Goal: Navigation & Orientation: Find specific page/section

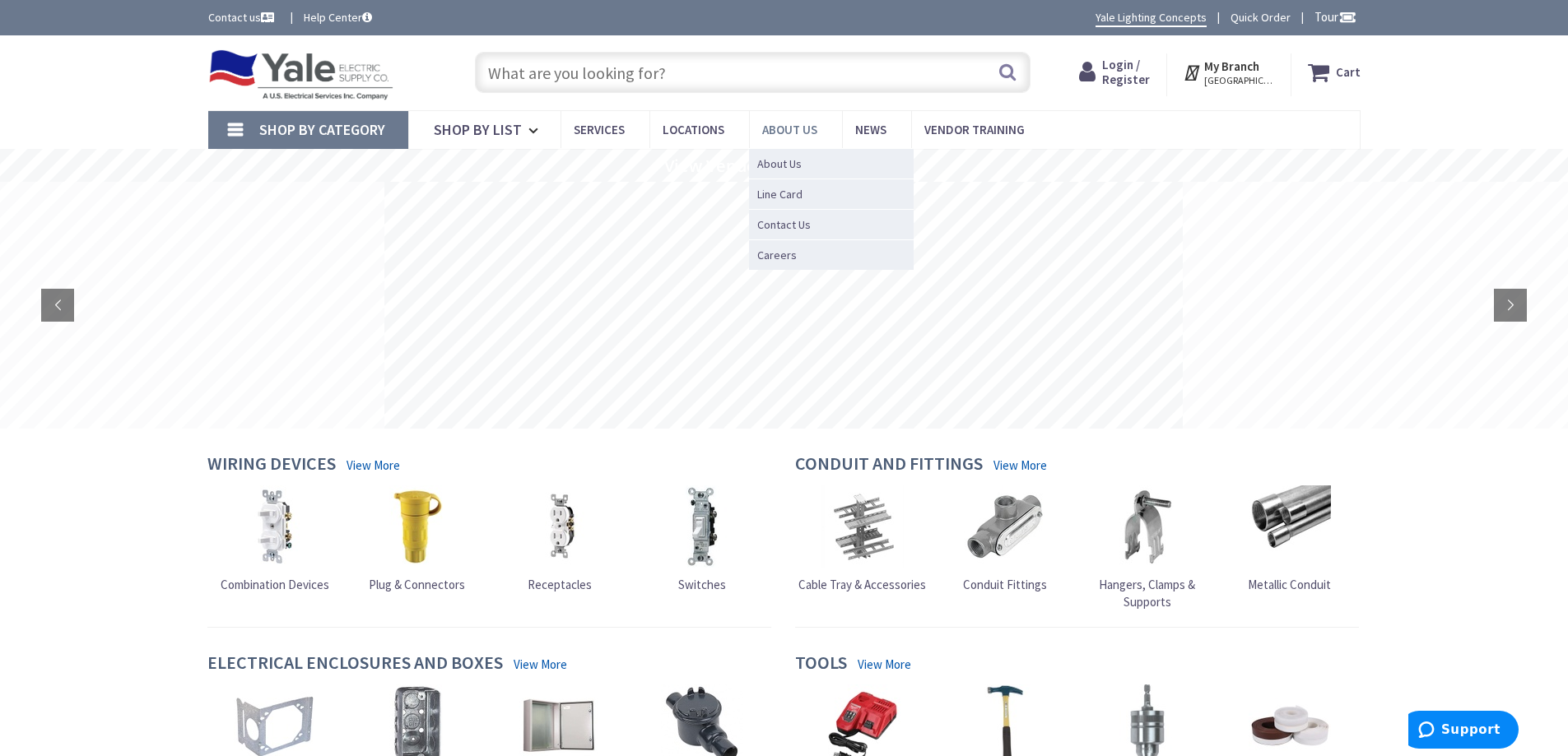
click at [805, 120] on link "About Us" at bounding box center [796, 129] width 93 height 37
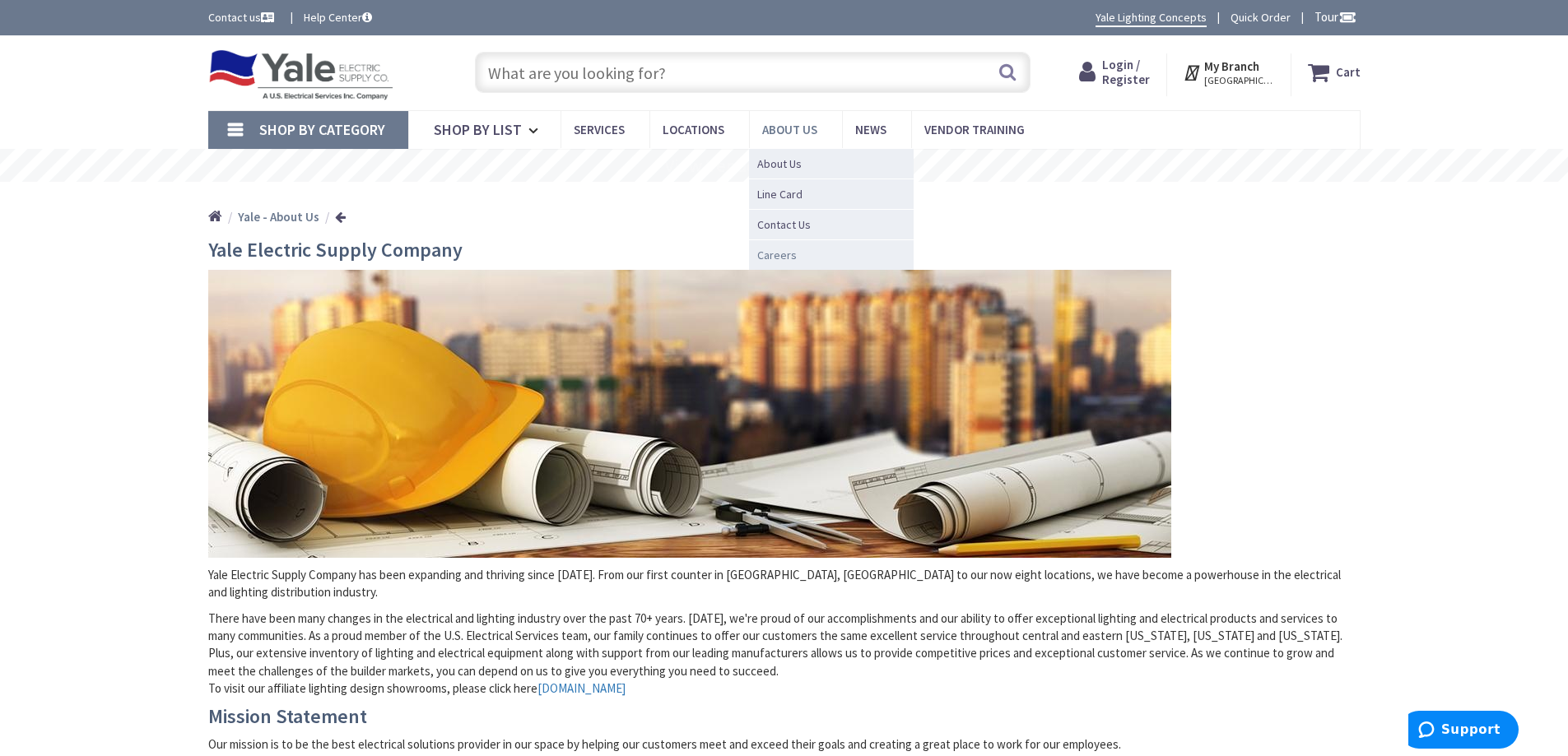
click at [772, 252] on span "Careers" at bounding box center [777, 254] width 39 height 17
